Goal: Check status: Check status

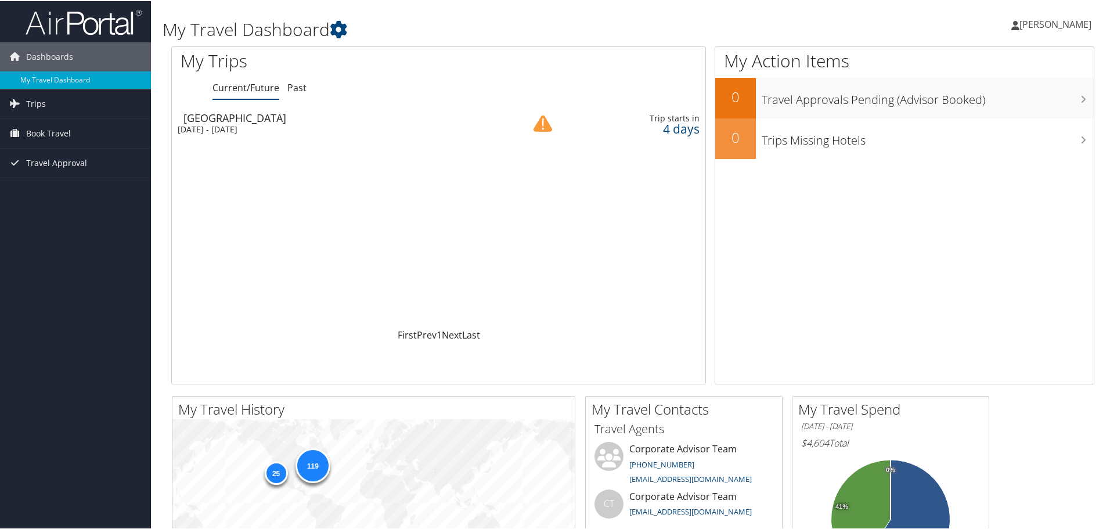
click at [240, 125] on div "Tue 9 Sep 2025 - Thu 11 Sep 2025" at bounding box center [336, 128] width 316 height 10
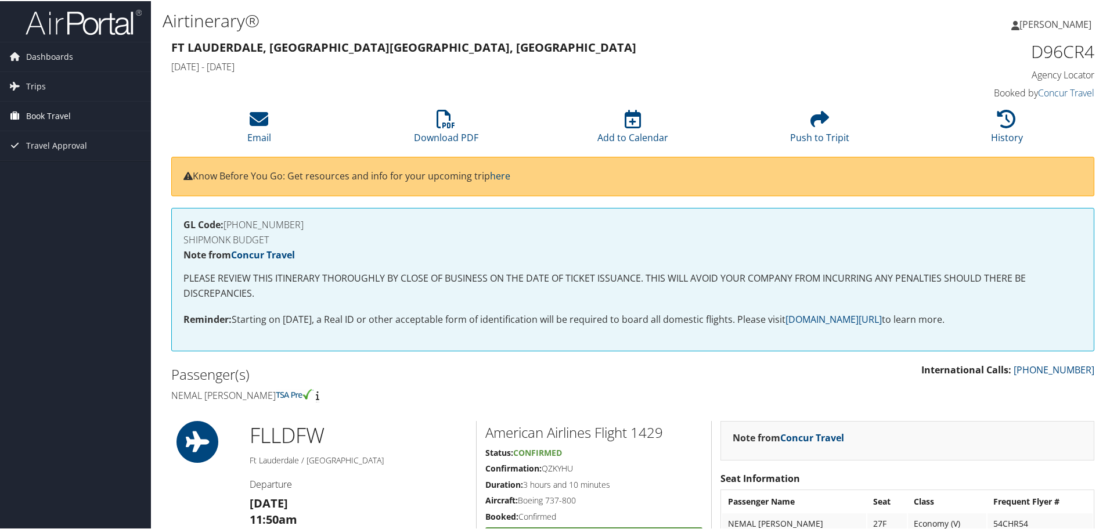
click at [42, 115] on span "Book Travel" at bounding box center [48, 114] width 45 height 29
click at [68, 172] on link "Book/Manage Online Trips" at bounding box center [75, 172] width 151 height 17
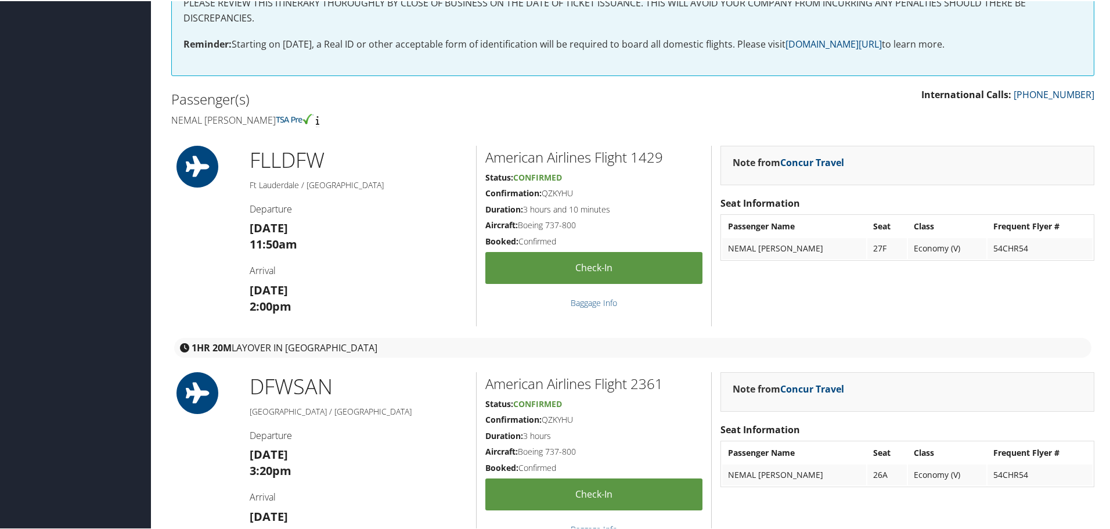
scroll to position [275, 0]
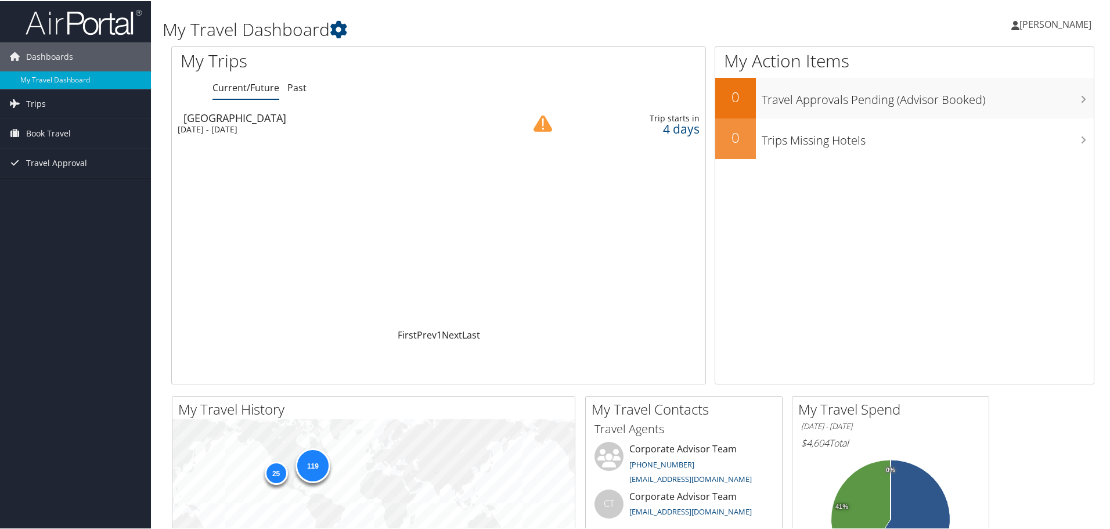
click at [211, 129] on div "Tue 9 Sep 2025 - Thu 11 Sep 2025" at bounding box center [336, 128] width 316 height 10
